Goal: Communication & Community: Ask a question

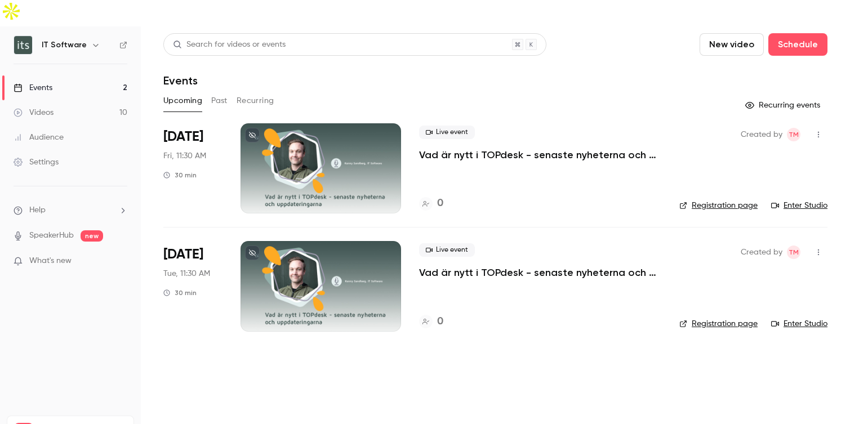
click at [214, 92] on button "Past" at bounding box center [219, 101] width 16 height 18
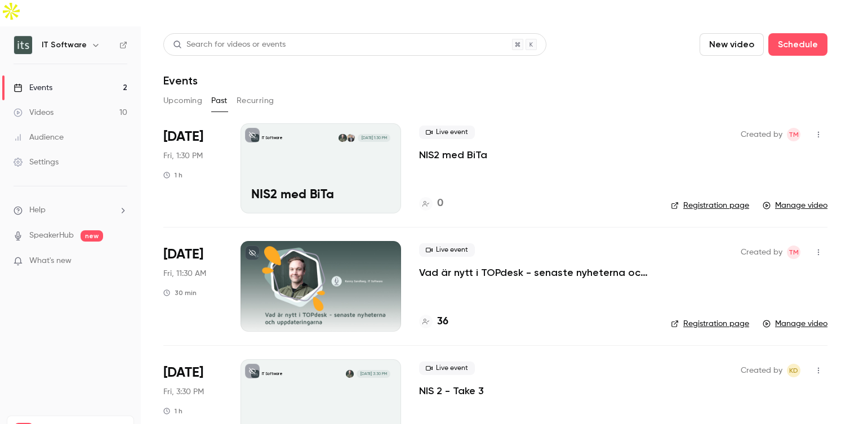
click at [343, 158] on div "IT Software [DATE] 1:30 PM NIS2 med BiTa" at bounding box center [321, 168] width 161 height 90
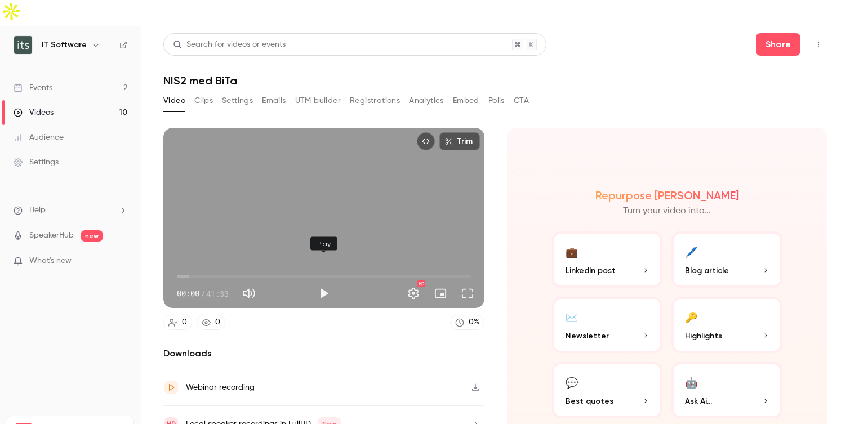
click at [322, 282] on button "Play" at bounding box center [324, 293] width 23 height 23
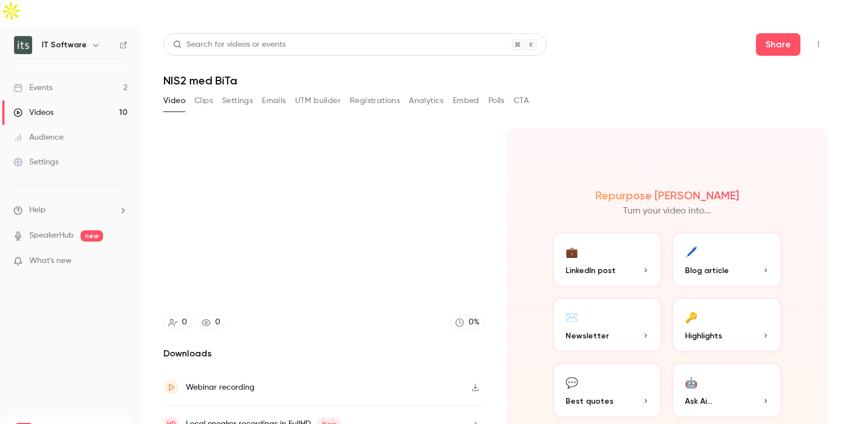
click at [296, 347] on div "Downloads Webinar recording Local speaker recordings in FullHD New Chat messages" at bounding box center [323, 413] width 321 height 132
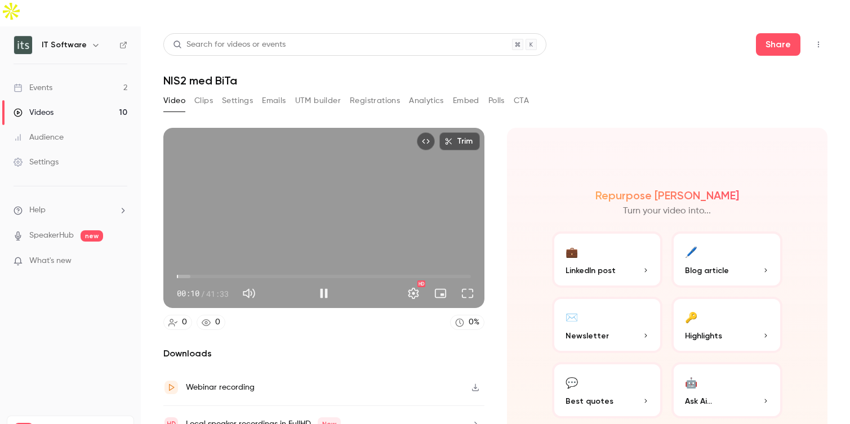
click at [193, 268] on span "00:10" at bounding box center [324, 277] width 294 height 18
click at [468, 282] on button "Full screen" at bounding box center [467, 293] width 23 height 23
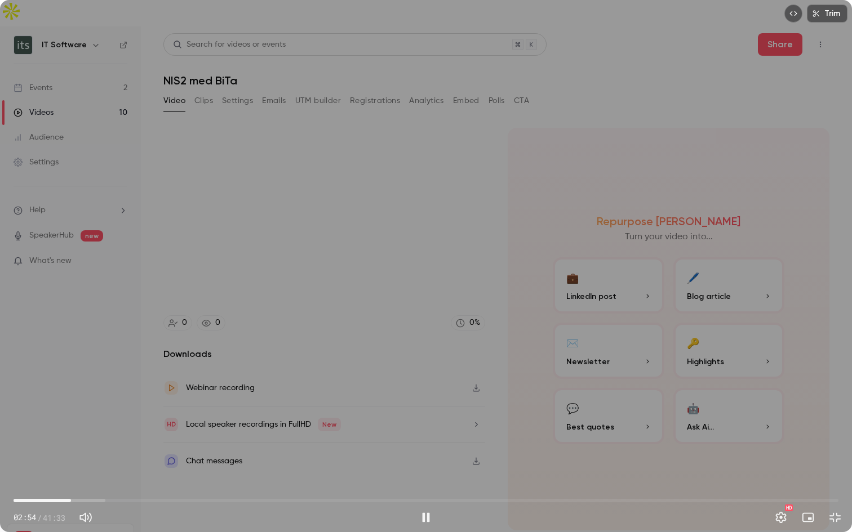
click at [445, 382] on div "Trim 02:54 02:54 / 41:33 HD" at bounding box center [426, 266] width 852 height 532
click at [527, 25] on div "Trim 02:59 02:59 / 41:33 HD" at bounding box center [426, 266] width 852 height 532
click at [490, 273] on div "Trim 03:00 03:00 / 41:33 HD" at bounding box center [426, 266] width 852 height 532
click at [85, 424] on span "03:36" at bounding box center [426, 501] width 825 height 18
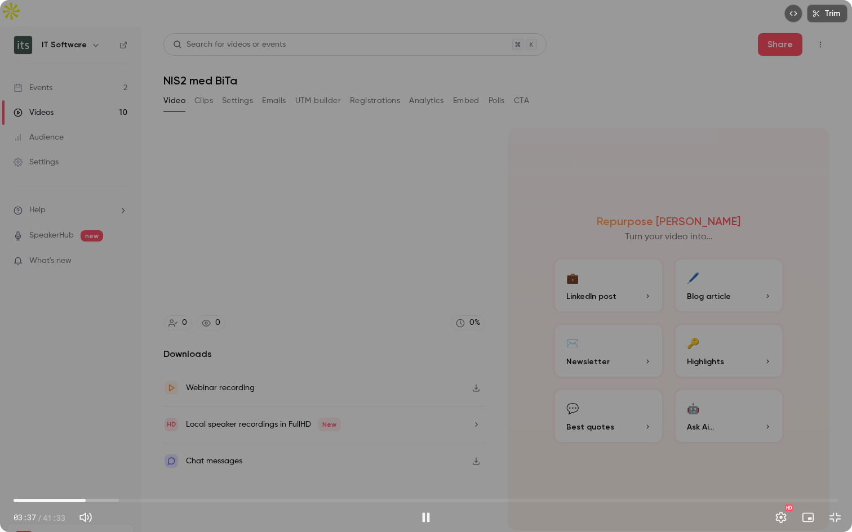
click at [95, 424] on span "03:37" at bounding box center [426, 501] width 825 height 18
click at [424, 424] on button "Pause" at bounding box center [426, 517] width 23 height 23
type input "*****"
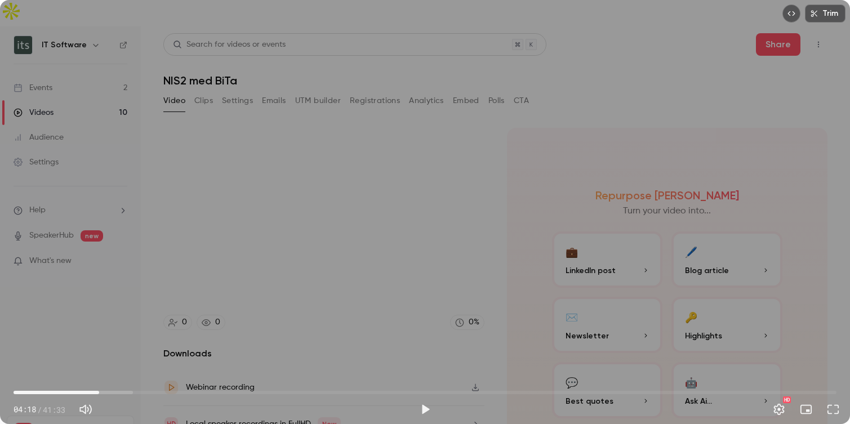
scroll to position [28, 0]
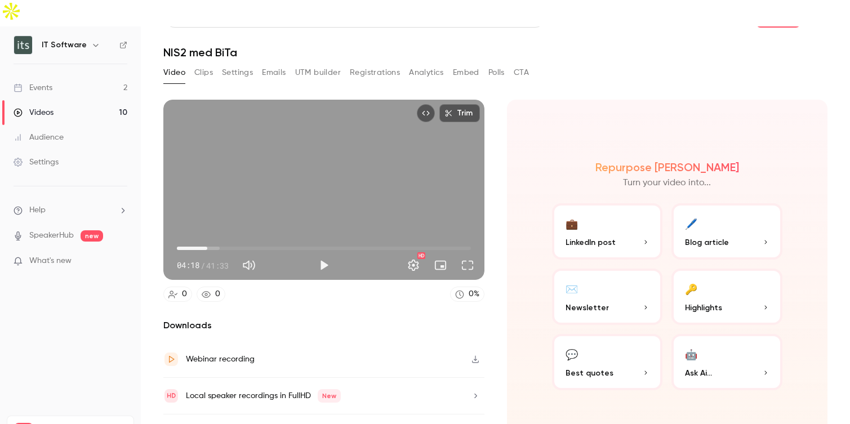
click at [476, 356] on icon "button" at bounding box center [475, 359] width 7 height 7
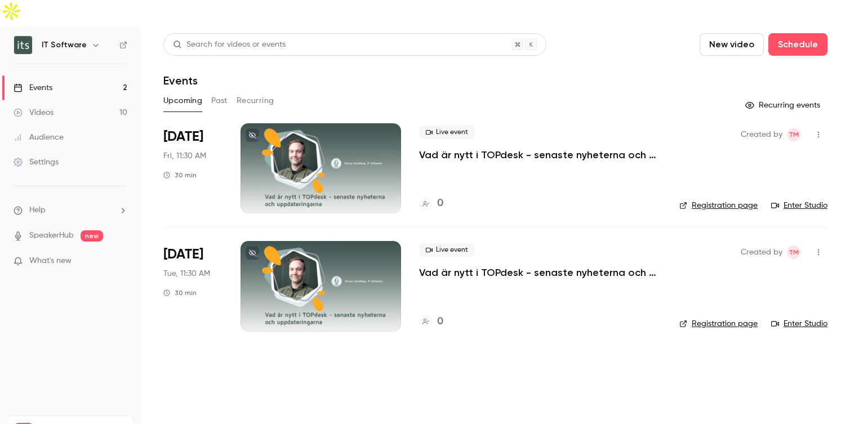
click at [221, 92] on button "Past" at bounding box center [219, 101] width 16 height 18
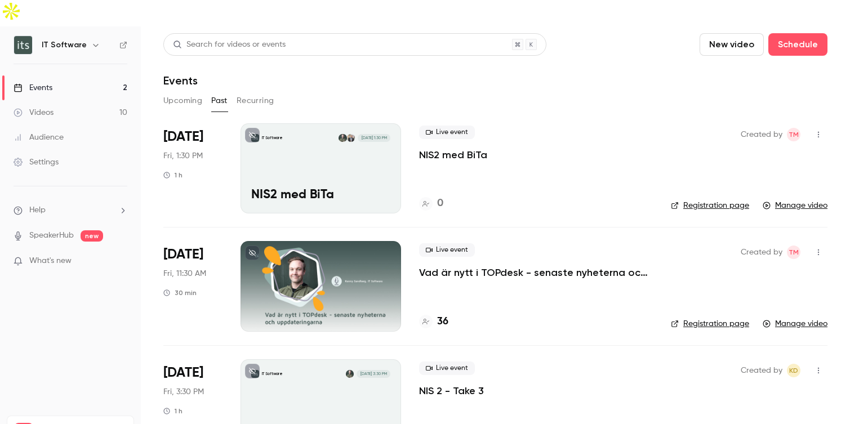
click at [336, 151] on div "IT Software [DATE] 1:30 PM NIS2 med BiTa" at bounding box center [321, 168] width 161 height 90
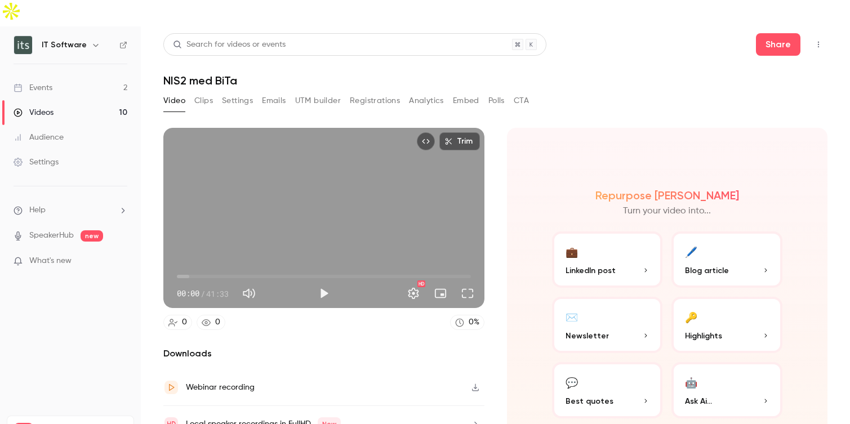
click at [825, 35] on button "Top Bar Actions" at bounding box center [818, 44] width 18 height 18
click at [577, 68] on div at bounding box center [425, 212] width 850 height 424
click at [817, 35] on button "Top Bar Actions" at bounding box center [818, 44] width 18 height 18
click at [509, 163] on div at bounding box center [425, 212] width 850 height 424
click at [321, 282] on button "Play" at bounding box center [324, 293] width 23 height 23
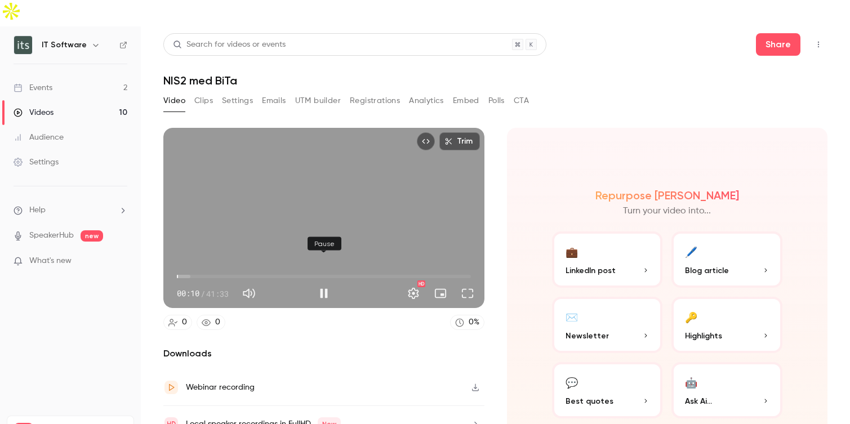
click at [323, 282] on button "Pause" at bounding box center [324, 293] width 23 height 23
click at [184, 268] on span "01:02" at bounding box center [324, 277] width 294 height 18
click at [183, 275] on span "00:52" at bounding box center [182, 276] width 3 height 3
click at [322, 282] on button "Play" at bounding box center [324, 293] width 23 height 23
click at [183, 275] on span "00:47" at bounding box center [182, 276] width 3 height 3
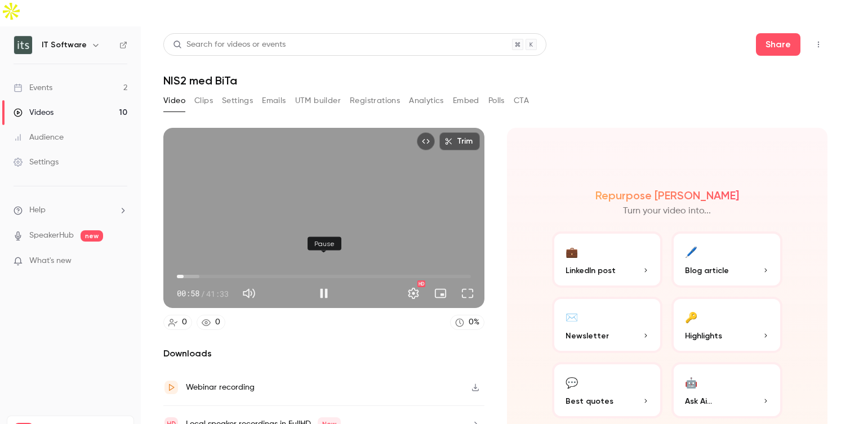
click at [324, 282] on button "Pause" at bounding box center [324, 293] width 23 height 23
click at [819, 41] on icon "Top Bar Actions" at bounding box center [818, 45] width 9 height 8
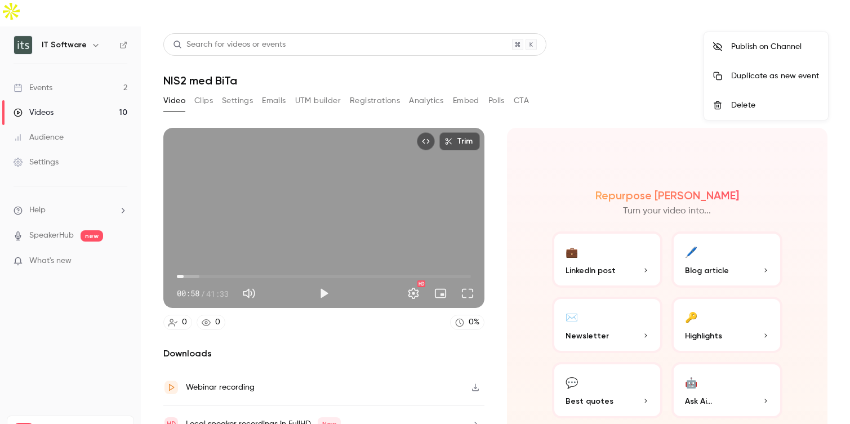
click at [583, 70] on div at bounding box center [425, 212] width 850 height 424
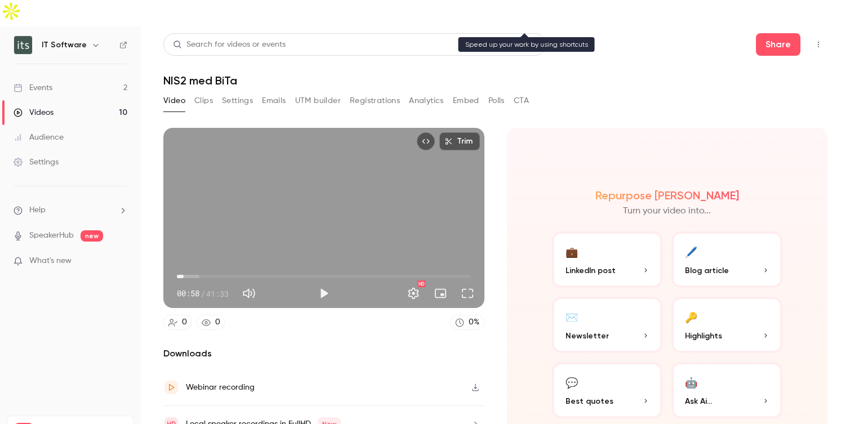
click at [533, 38] on icon at bounding box center [531, 45] width 6 height 14
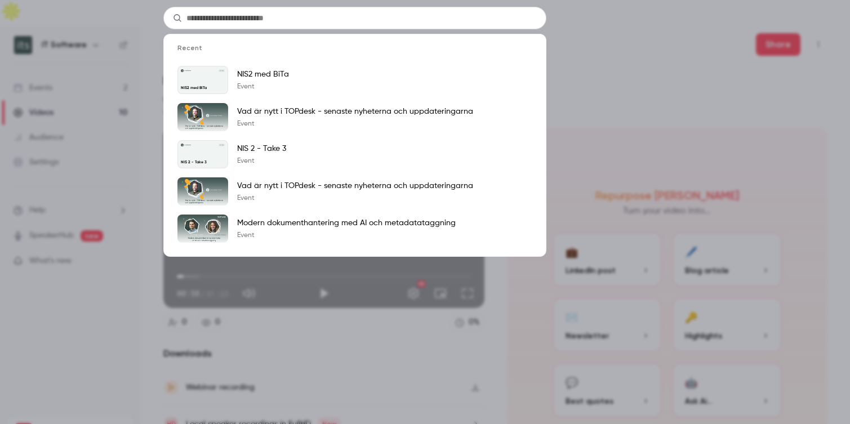
click at [635, 35] on div "Recent IT Software [DATE] NIS2 med BiTa NIS2 med BiTa Event Vad är nytt i TOPde…" at bounding box center [425, 212] width 850 height 424
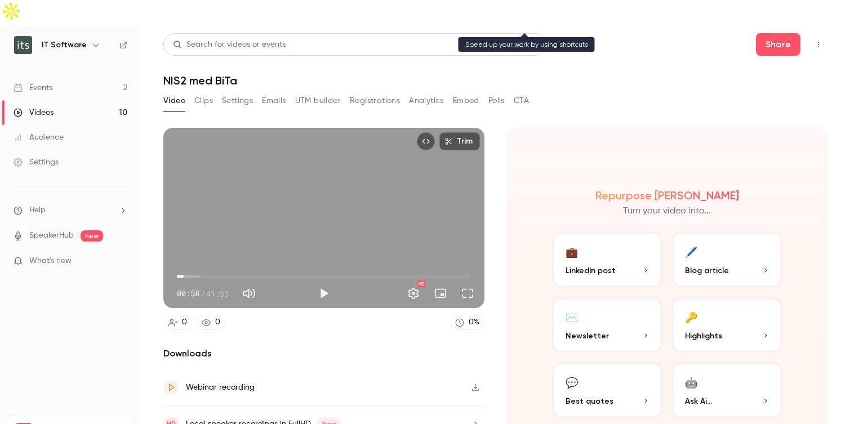
click at [516, 38] on icon at bounding box center [518, 45] width 6 height 14
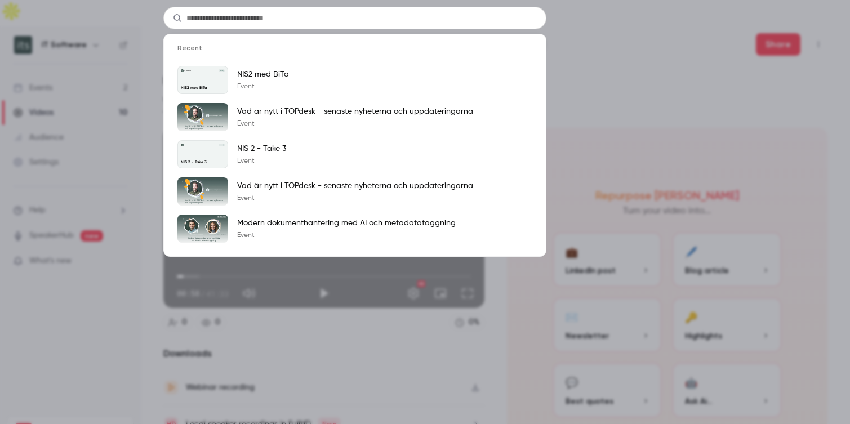
click at [605, 64] on div "Recent IT Software [DATE] NIS2 med BiTa NIS2 med BiTa Event Vad är nytt i TOPde…" at bounding box center [425, 212] width 850 height 424
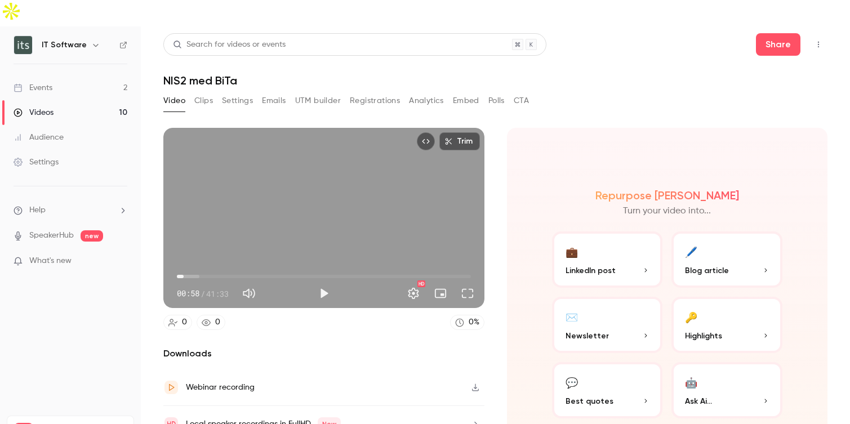
type input "****"
click at [38, 204] on span "Help" at bounding box center [37, 210] width 16 height 12
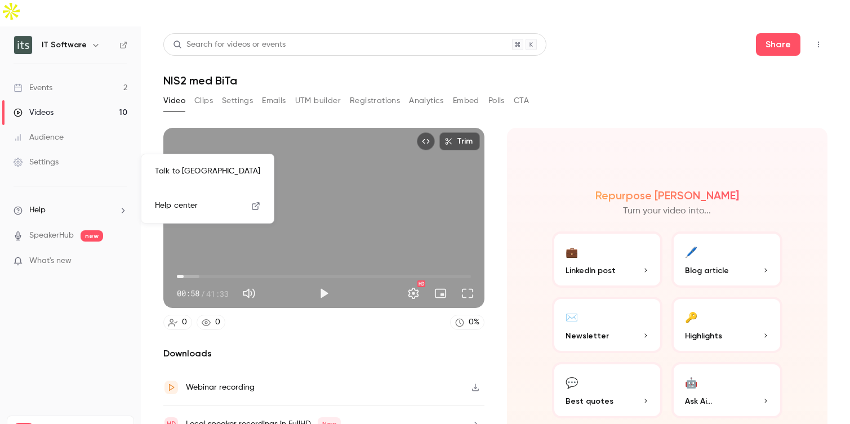
click at [183, 175] on link "Talk to [GEOGRAPHIC_DATA]" at bounding box center [207, 172] width 123 height 30
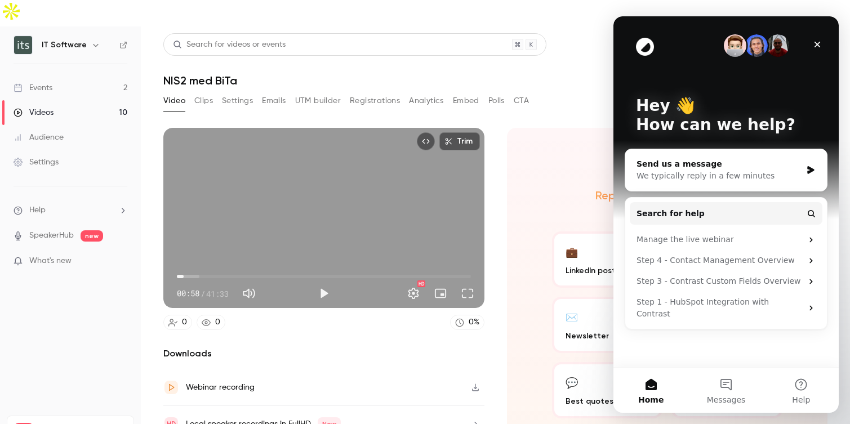
click at [698, 169] on div "Send us a message" at bounding box center [719, 164] width 165 height 12
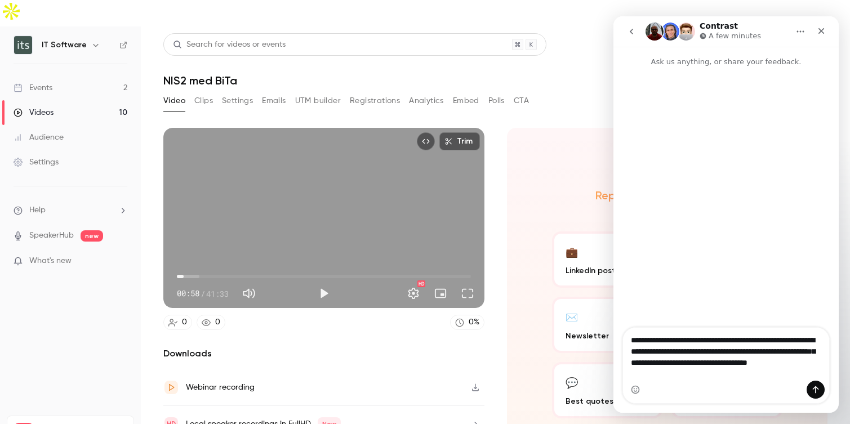
click at [714, 342] on textarea "**********" at bounding box center [726, 354] width 206 height 53
click at [702, 353] on textarea "**********" at bounding box center [726, 354] width 206 height 53
type textarea "**********"
click at [732, 385] on div "Intercom messenger" at bounding box center [726, 390] width 206 height 18
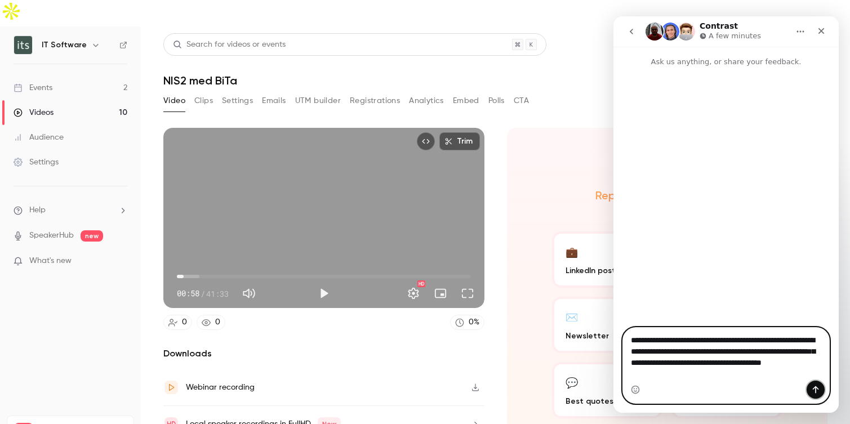
click at [808, 392] on button "Send a message…" at bounding box center [816, 390] width 18 height 18
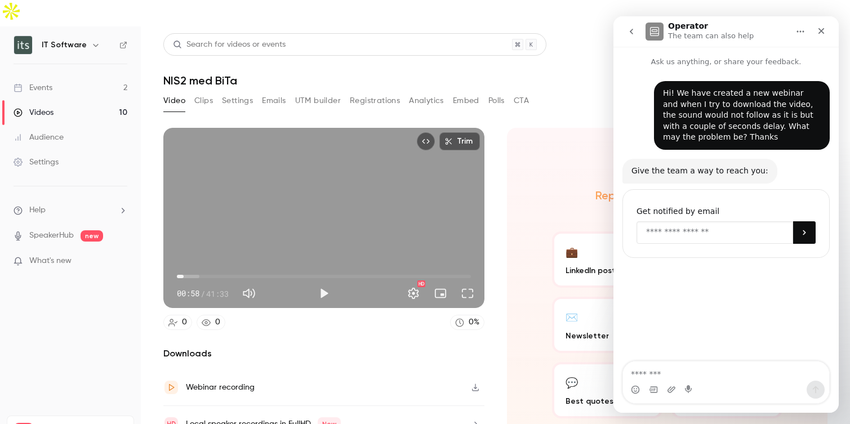
click at [702, 234] on input "Enter your email" at bounding box center [715, 232] width 157 height 23
type input "**********"
click at [804, 237] on icon "Submit" at bounding box center [804, 232] width 9 height 9
click at [821, 30] on icon "Close" at bounding box center [821, 31] width 6 height 6
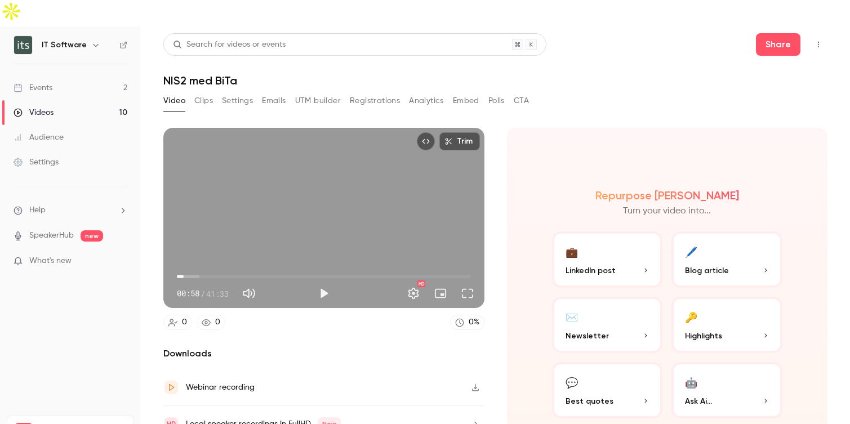
type input "****"
